Goal: Navigation & Orientation: Find specific page/section

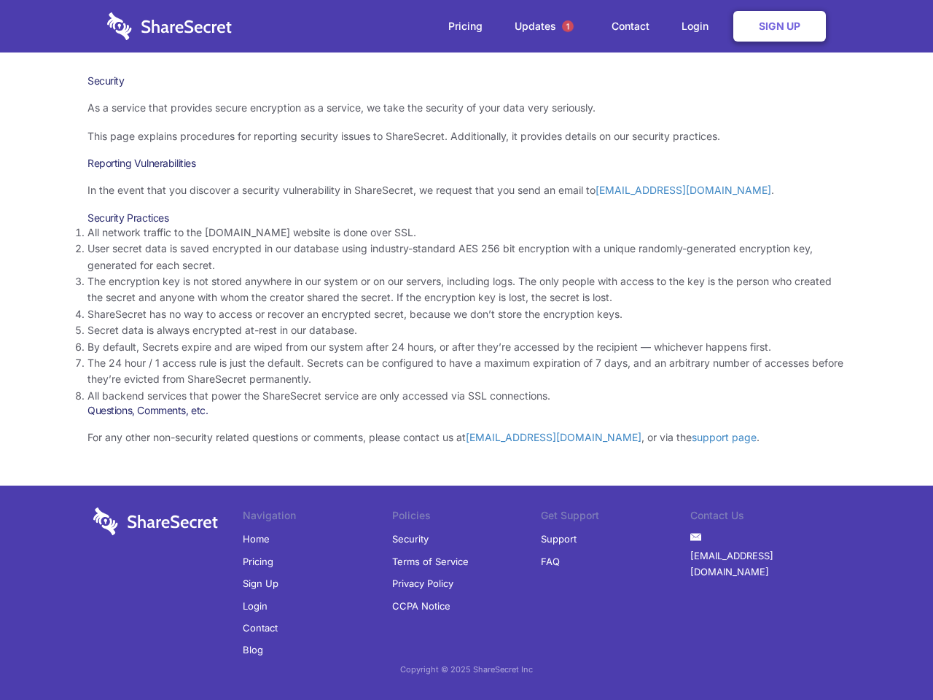
click at [467, 350] on li "By default, Secrets expire and are wiped from our system after 24 hours, or aft…" at bounding box center [467, 347] width 758 height 16
click at [568, 26] on span "1" at bounding box center [568, 26] width 12 height 12
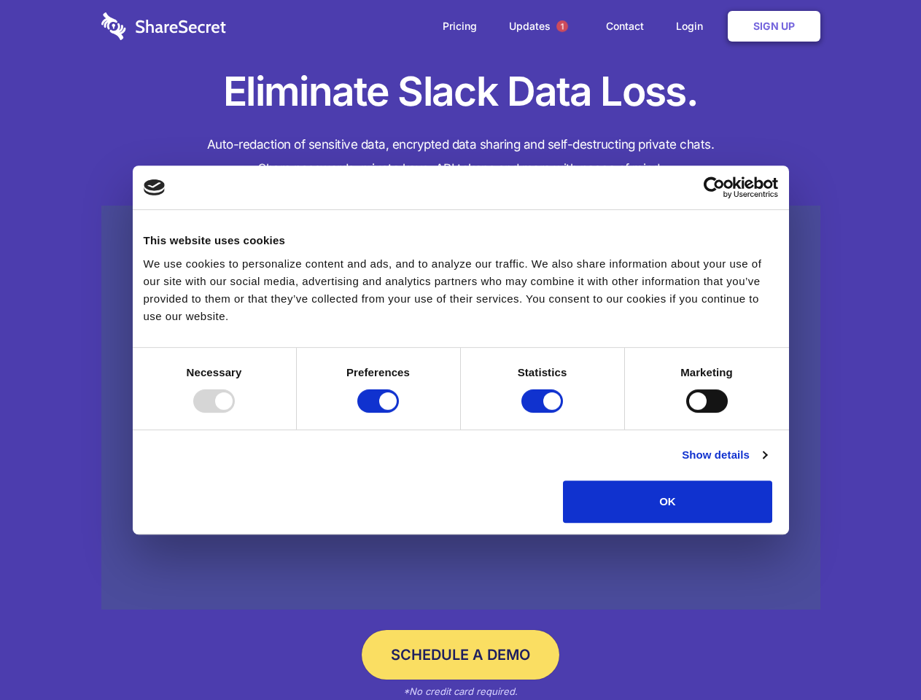
click at [235, 413] on div at bounding box center [214, 400] width 42 height 23
click at [399, 413] on input "Preferences" at bounding box center [378, 400] width 42 height 23
checkbox input "false"
click at [544, 413] on input "Statistics" at bounding box center [542, 400] width 42 height 23
checkbox input "false"
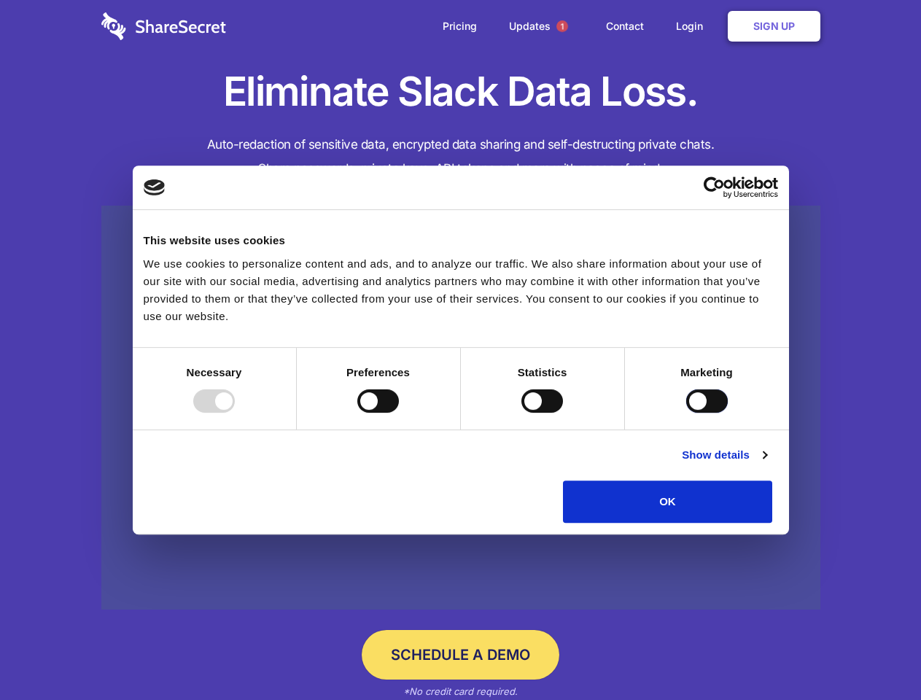
click at [686, 413] on input "Marketing" at bounding box center [707, 400] width 42 height 23
checkbox input "true"
click at [766, 464] on link "Show details" at bounding box center [724, 455] width 85 height 18
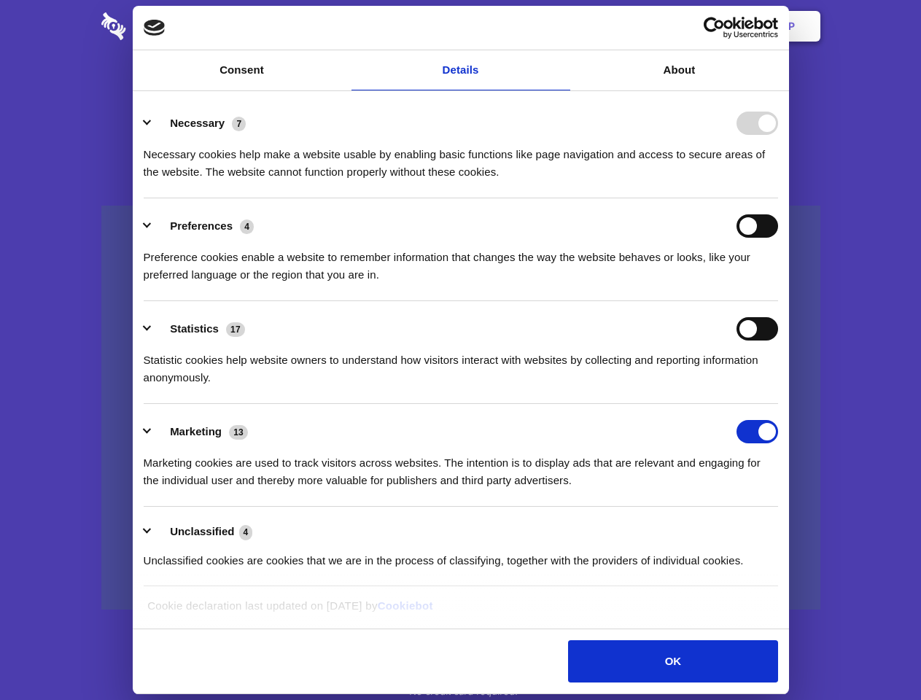
click at [778, 198] on li "Necessary 7 Necessary cookies help make a website usable by enabling basic func…" at bounding box center [461, 147] width 634 height 103
click at [561, 26] on span "1" at bounding box center [562, 26] width 12 height 12
